Goal: Task Accomplishment & Management: Manage account settings

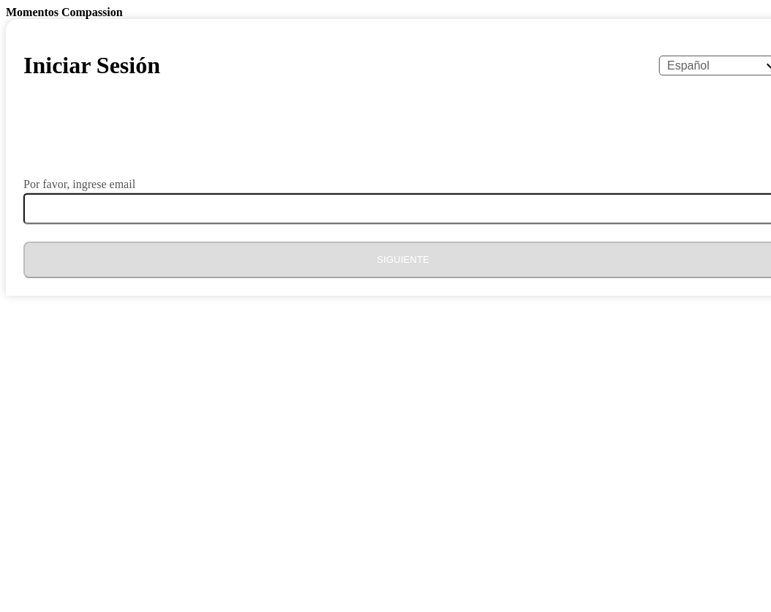
select select "es"
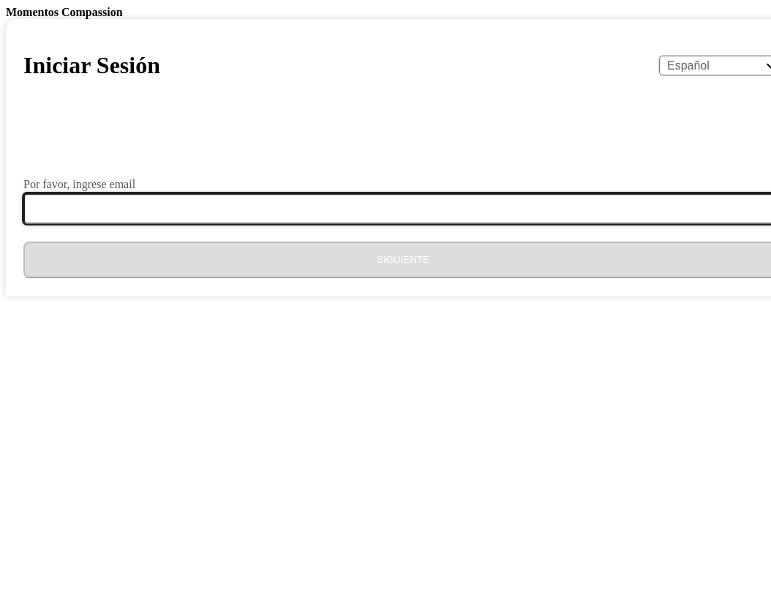
click at [285, 224] on input "Por favor, ingrese email" at bounding box center [411, 208] width 777 height 31
type input "[EMAIL_ADDRESS][DOMAIN_NAME]"
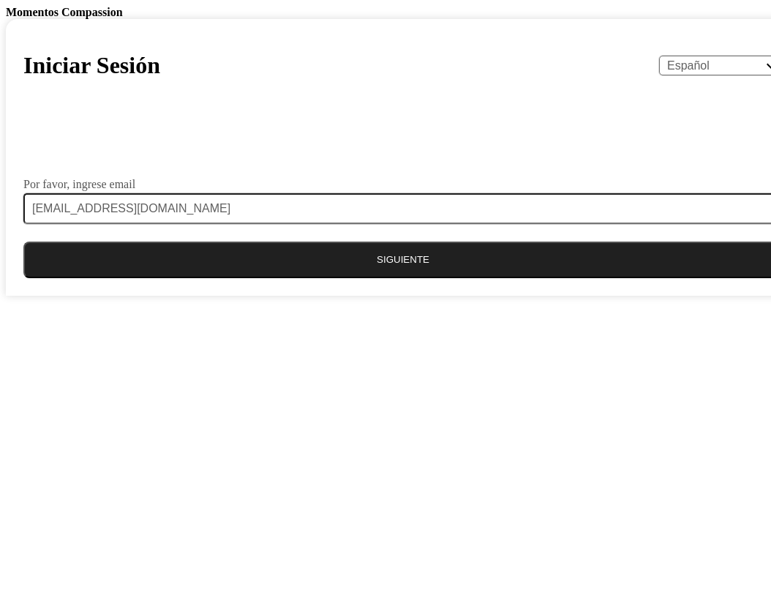
click at [359, 278] on button "Siguiente" at bounding box center [403, 260] width 760 height 37
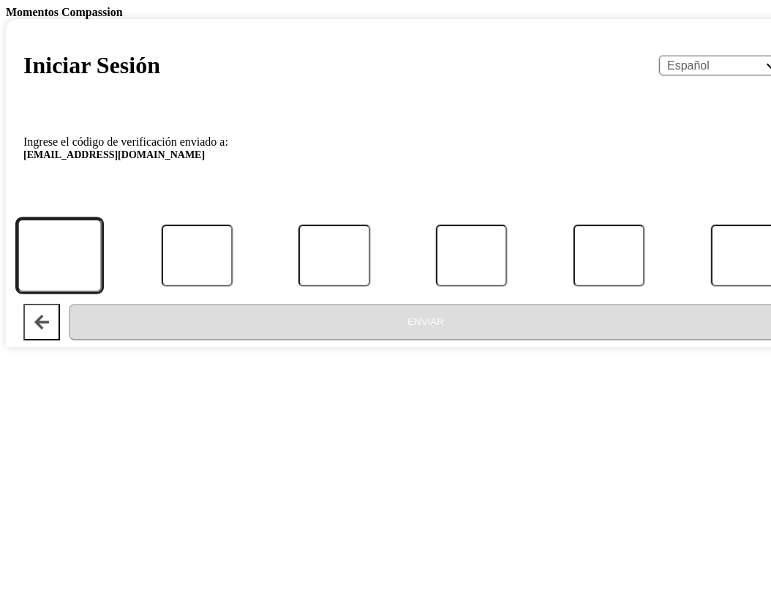
type input "8"
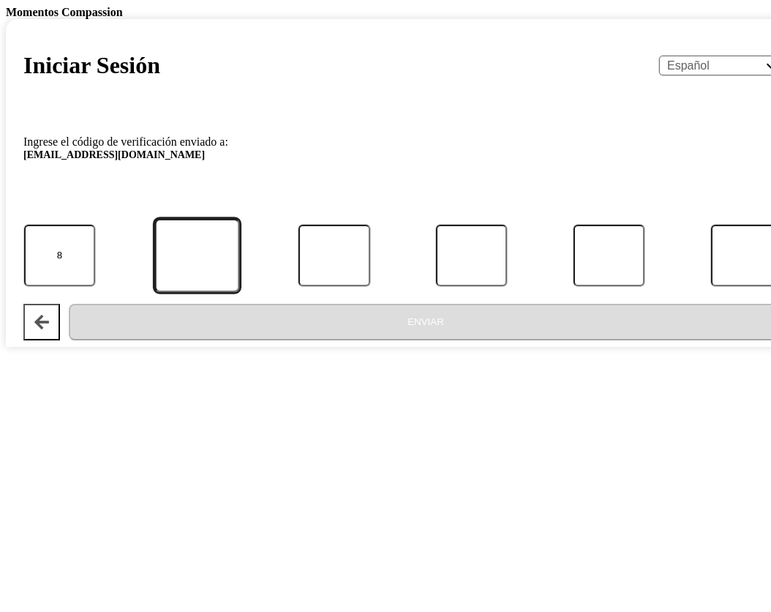
type input "1"
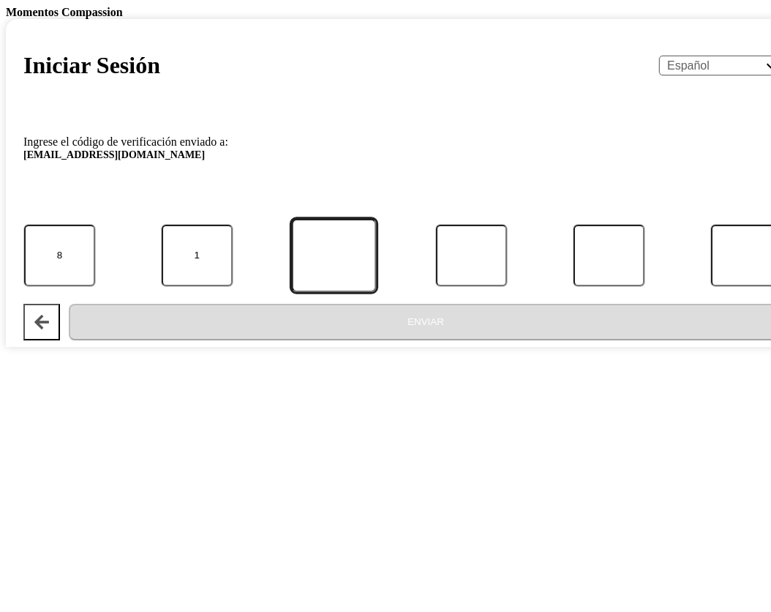
type input "4"
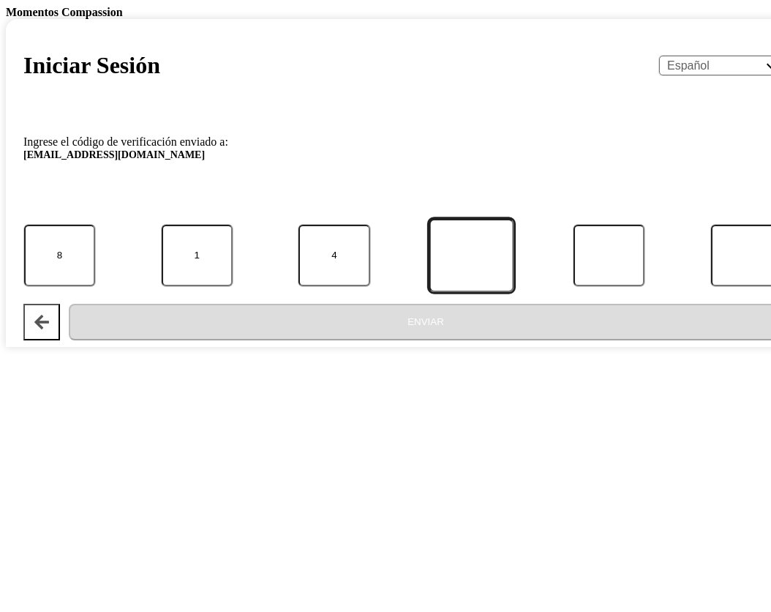
type input "5"
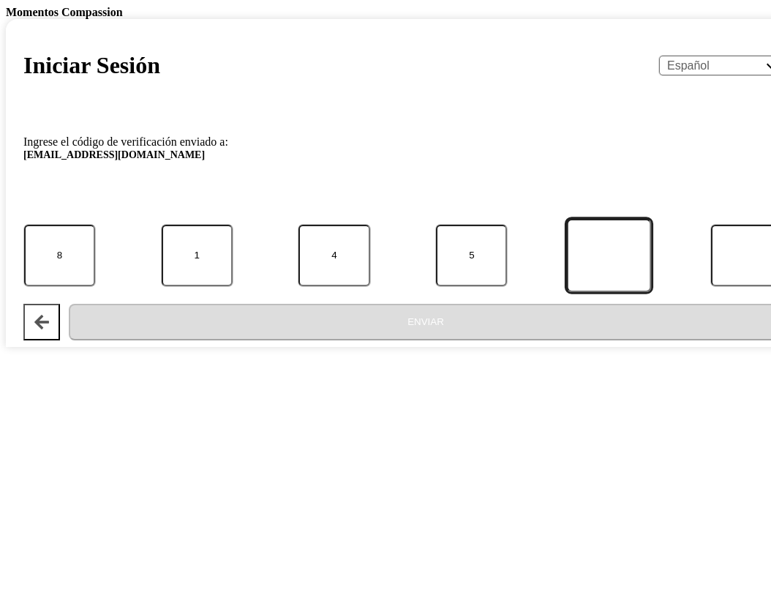
type input "5"
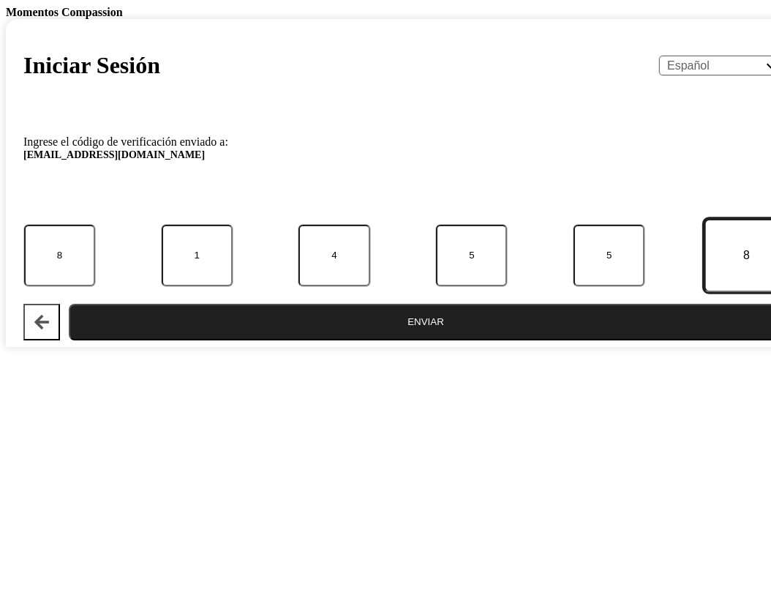
type input "8"
click at [387, 340] on button "Enviar" at bounding box center [426, 322] width 714 height 37
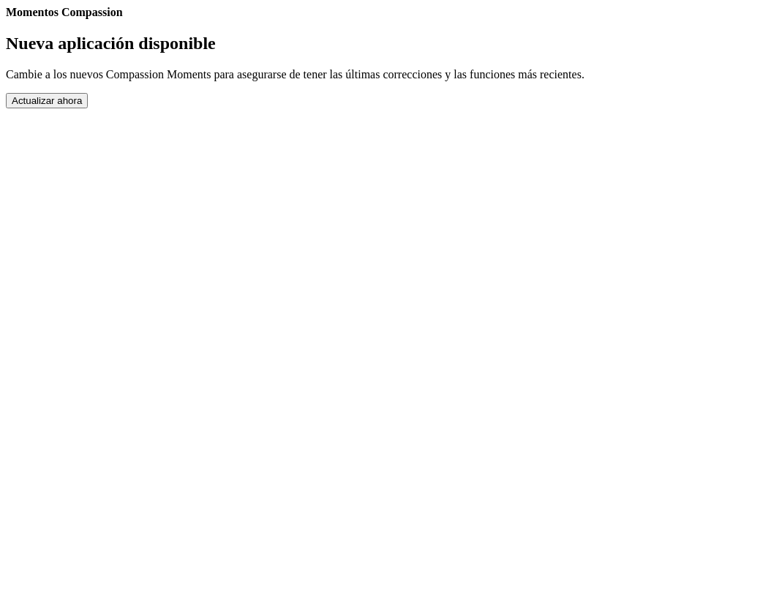
click at [88, 108] on button "Actualizar ahora" at bounding box center [47, 100] width 82 height 15
